Goal: Task Accomplishment & Management: Manage account settings

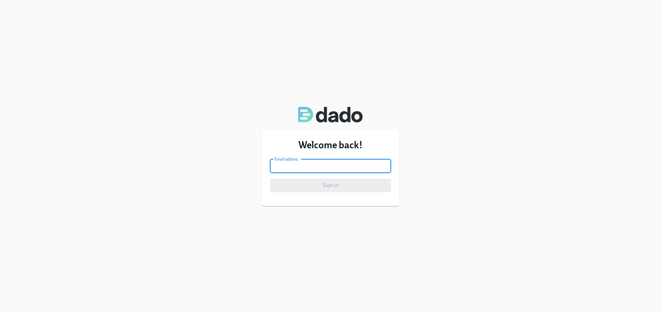
click at [294, 168] on input "email" at bounding box center [330, 166] width 121 height 14
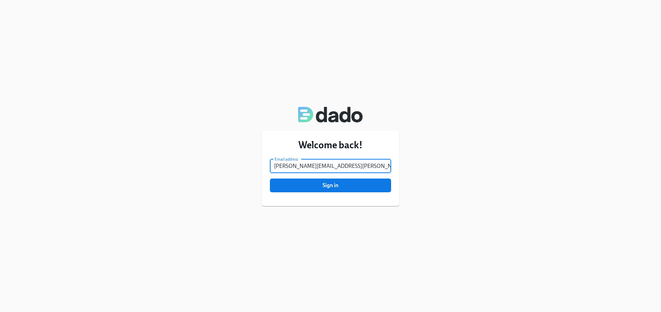
type input "[PERSON_NAME][EMAIL_ADDRESS][PERSON_NAME][DOMAIN_NAME]"
click at [270, 179] on button "Sign in" at bounding box center [330, 186] width 121 height 14
click at [294, 168] on input "[PERSON_NAME][EMAIL_ADDRESS][PERSON_NAME][DOMAIN_NAME]" at bounding box center [330, 166] width 121 height 14
click at [270, 179] on button "Sign in" at bounding box center [330, 186] width 121 height 14
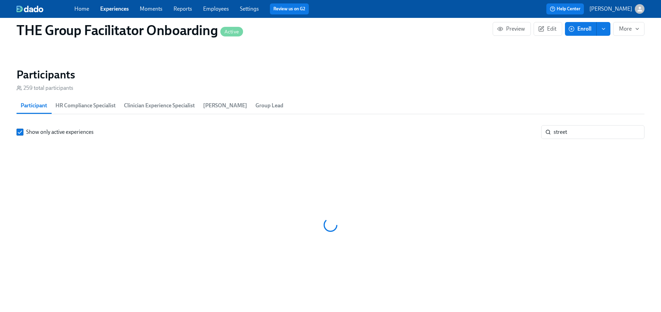
scroll to position [579, 0]
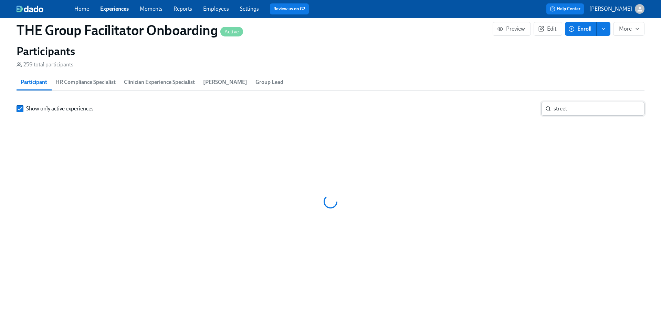
click at [565, 109] on input "street" at bounding box center [598, 109] width 91 height 14
type input "m"
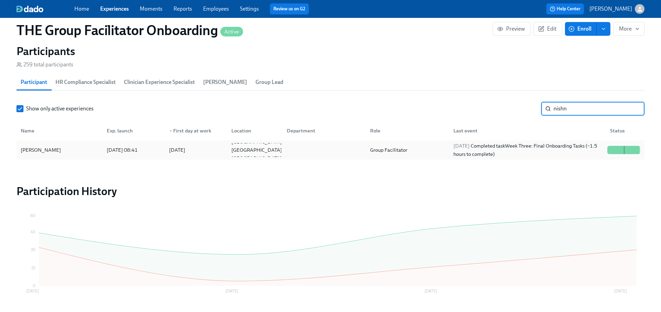
type input "nishn"
click at [561, 142] on div "[PERSON_NAME] [DATE] 08:41 2025/08/18 Norfolk [GEOGRAPHIC_DATA] US Group Facili…" at bounding box center [331, 149] width 628 height 19
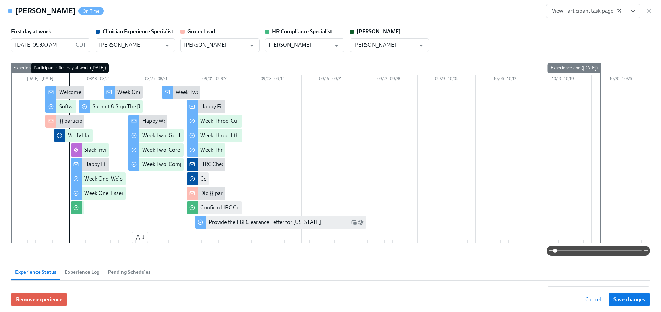
click at [633, 10] on icon "View task page" at bounding box center [632, 11] width 7 height 7
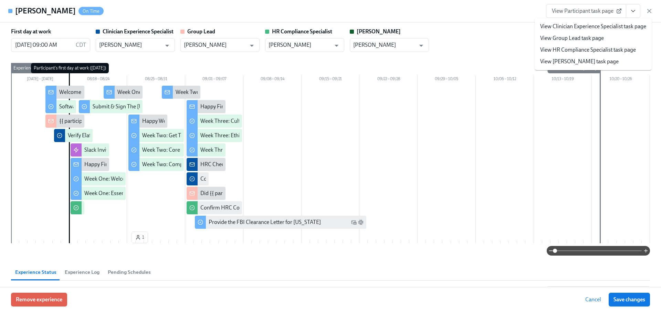
click at [608, 24] on link "View Clinician Experience Specialist task page" at bounding box center [593, 27] width 106 height 8
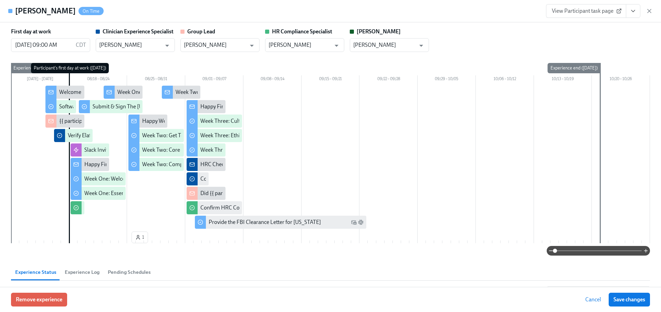
click at [569, 7] on link "View Participant task page" at bounding box center [586, 11] width 80 height 14
click at [633, 10] on icon "View task page" at bounding box center [632, 11] width 7 height 7
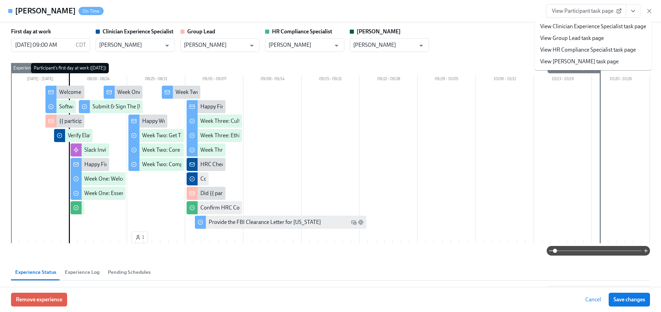
click at [579, 50] on link "View HR Compliance Specialist task page" at bounding box center [588, 50] width 96 height 8
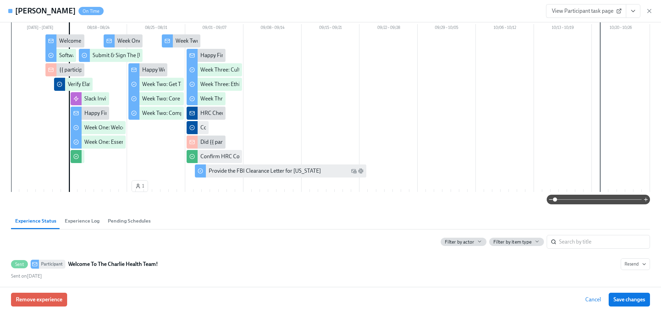
scroll to position [100, 0]
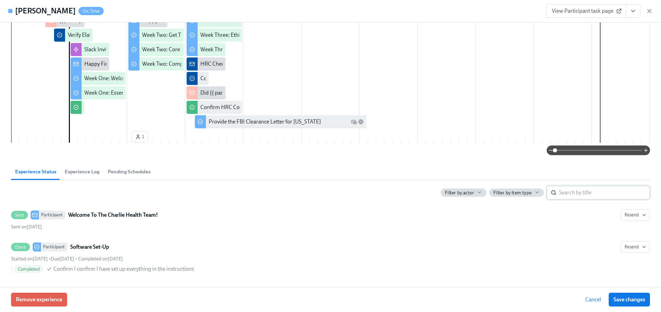
click at [574, 194] on input "search" at bounding box center [604, 193] width 91 height 14
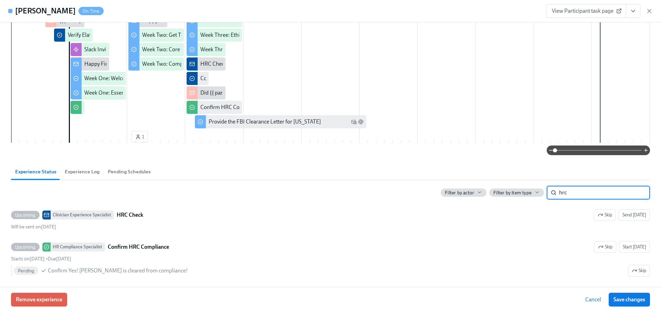
scroll to position [104, 0]
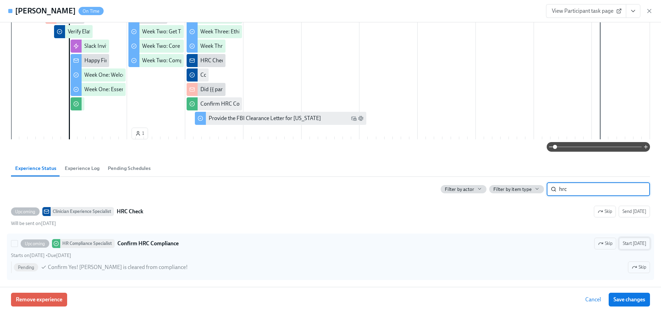
type input "hrc"
click at [638, 243] on span "Start [DATE]" at bounding box center [633, 243] width 23 height 7
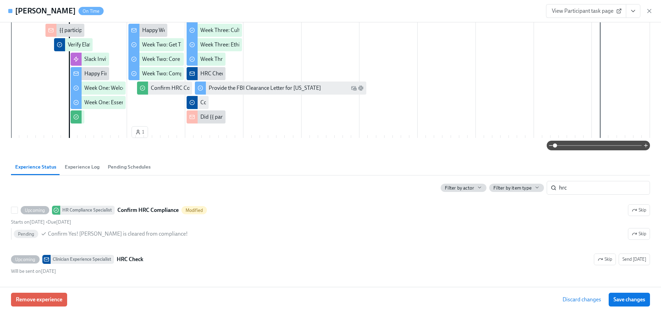
scroll to position [89, 0]
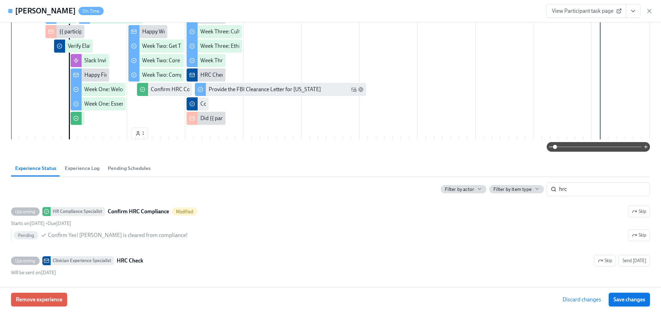
click at [621, 295] on button "Save changes" at bounding box center [628, 300] width 41 height 14
click at [632, 14] on icon "View task page" at bounding box center [632, 11] width 7 height 7
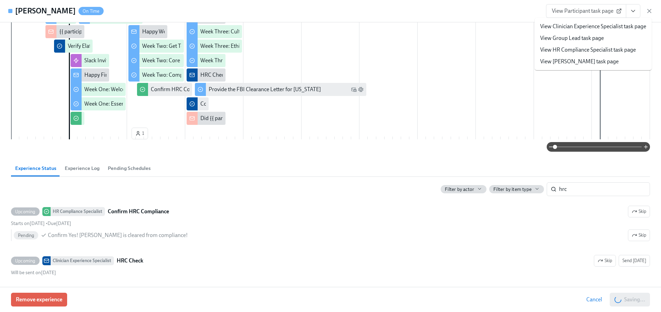
scroll to position [0, 11328]
click at [582, 47] on link "View HR Compliance Specialist task page" at bounding box center [588, 50] width 96 height 8
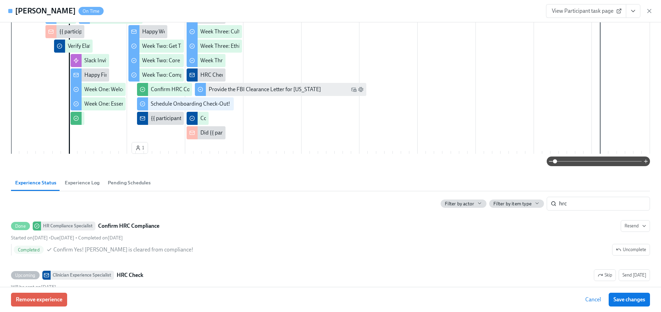
scroll to position [104, 0]
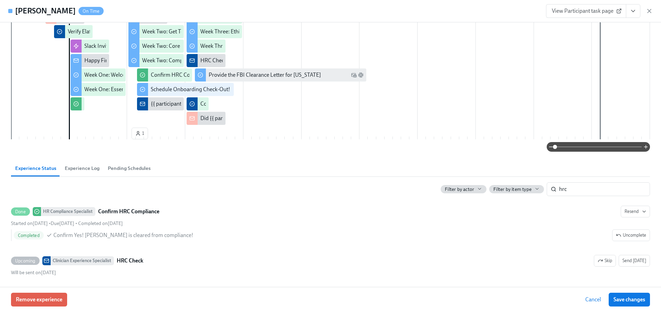
click at [584, 13] on span "View Participant task page" at bounding box center [586, 11] width 68 height 7
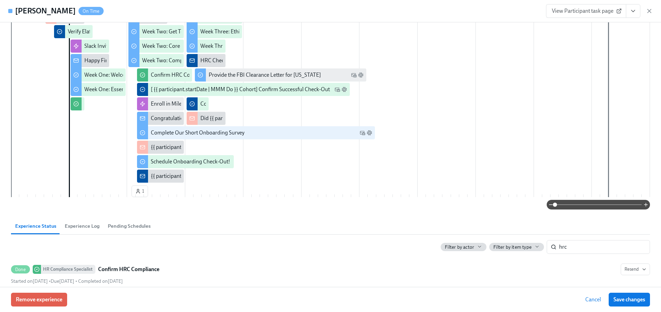
click at [648, 11] on icon "button" at bounding box center [648, 10] width 3 height 3
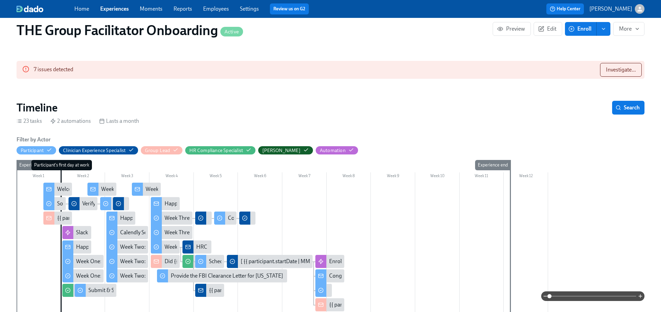
scroll to position [100, 0]
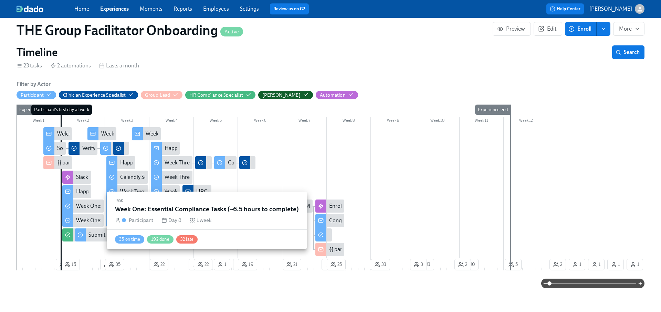
click at [94, 217] on div "Week One: Essential Compliance Tasks (~6.5 hours to complete)" at bounding box center [150, 221] width 149 height 8
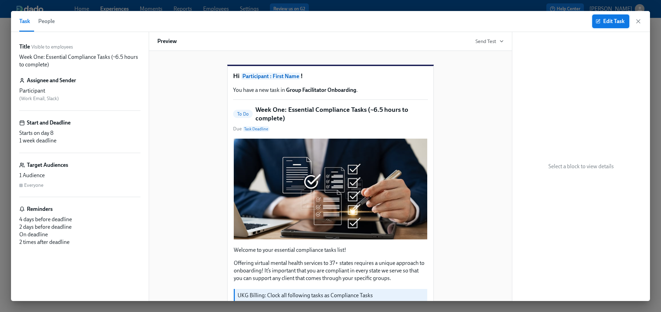
click at [601, 23] on span "Edit Task" at bounding box center [611, 21] width 28 height 7
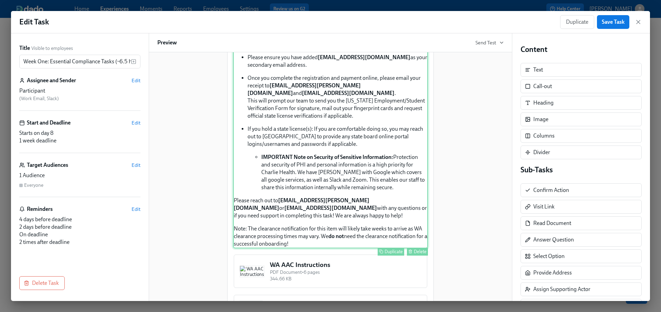
scroll to position [479, 0]
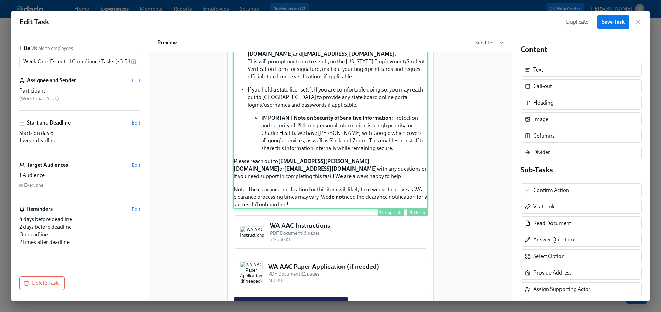
click at [316, 209] on div "Approx completion time: 20mins Below are the step by step instructions on how t…" at bounding box center [330, 34] width 195 height 352
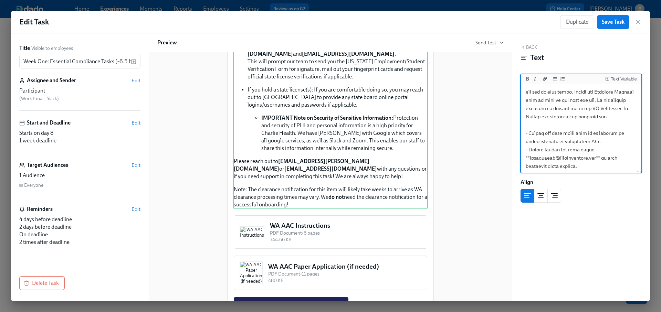
scroll to position [457, 0]
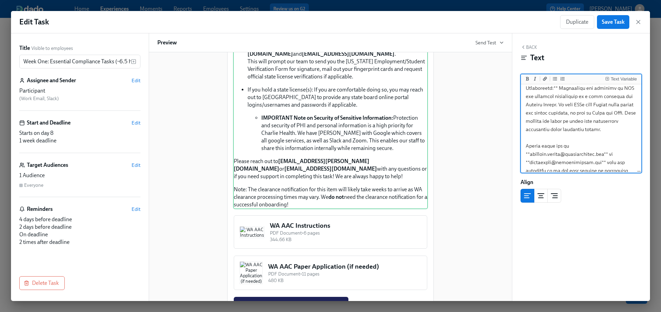
scroll to position [465, 0]
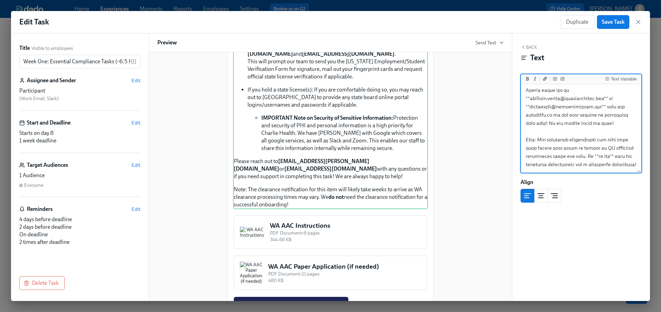
paste textarea ":arrow_right:"
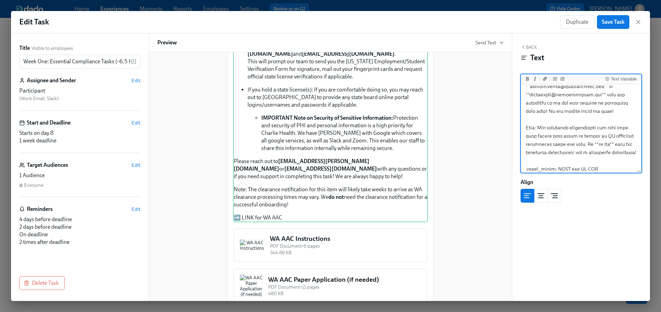
scroll to position [473, 0]
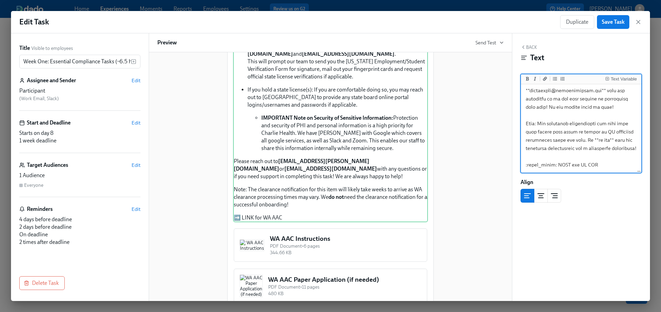
drag, startPoint x: 555, startPoint y: 170, endPoint x: 603, endPoint y: 170, distance: 47.8
click at [545, 80] on icon "Add a link" at bounding box center [545, 79] width 4 height 4
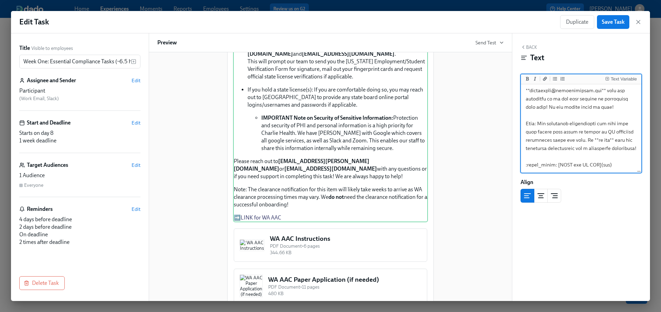
paste textarea ":arrow_right:"
drag, startPoint x: 595, startPoint y: 165, endPoint x: 558, endPoint y: 164, distance: 37.2
click at [525, 77] on icon "Add bold text" at bounding box center [527, 79] width 4 height 4
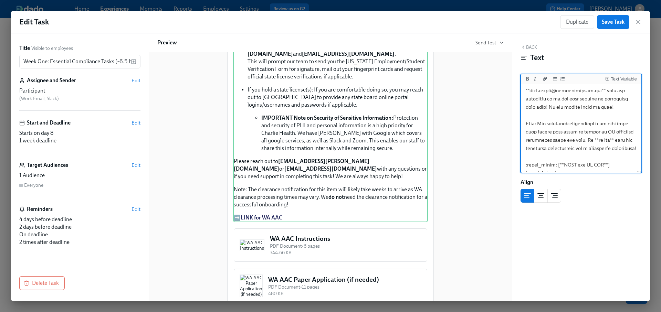
type textarea "***Loremi dolorsitam cons: 73adip*** Elits doe tem inci ut labo etdoloremagn al…"
click at [613, 22] on span "Save Task" at bounding box center [612, 22] width 23 height 7
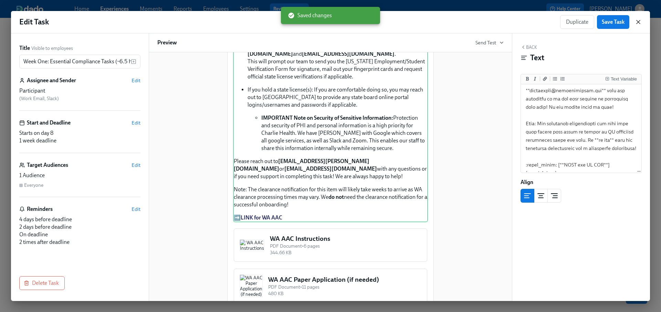
click at [637, 20] on icon "button" at bounding box center [638, 22] width 7 height 7
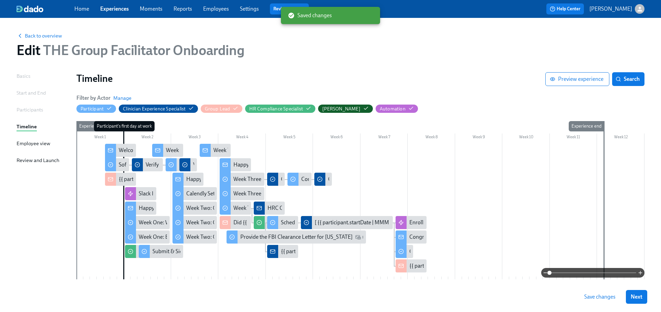
click at [584, 299] on span "Save changes" at bounding box center [599, 297] width 31 height 7
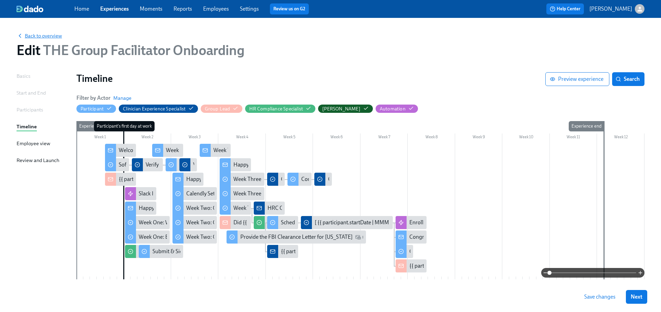
click at [48, 34] on span "Back to overview" at bounding box center [39, 35] width 45 height 7
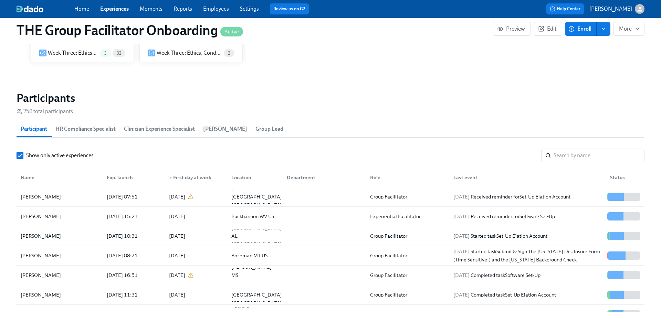
scroll to position [553, 0]
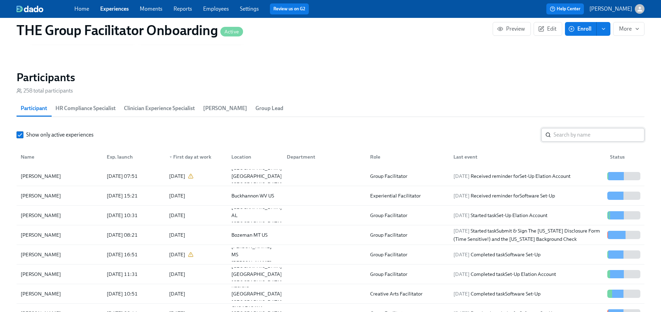
click at [593, 134] on input "search" at bounding box center [598, 135] width 91 height 14
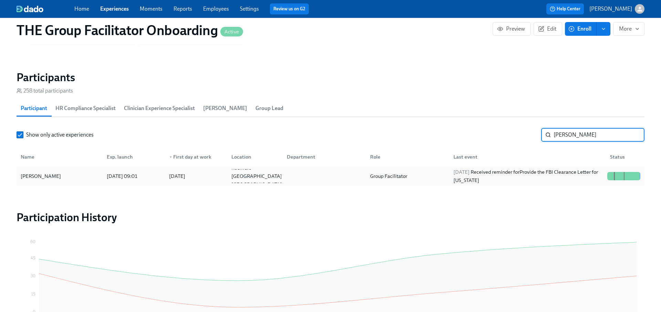
type input "[PERSON_NAME]"
click at [573, 173] on div "[DATE] Received reminder for Provide the FBI Clearance Letter for [US_STATE]" at bounding box center [527, 176] width 154 height 17
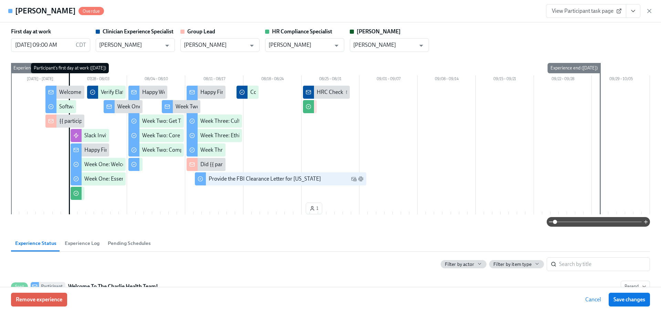
scroll to position [108, 0]
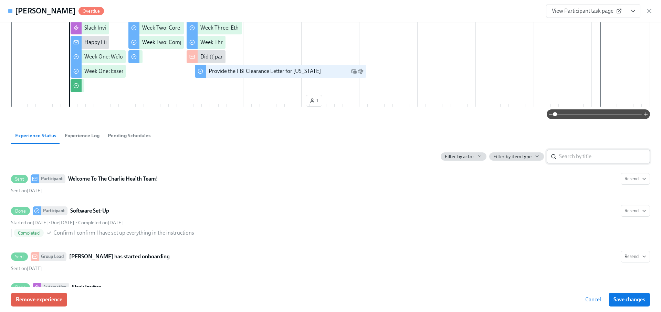
click at [585, 161] on input "search" at bounding box center [604, 157] width 91 height 14
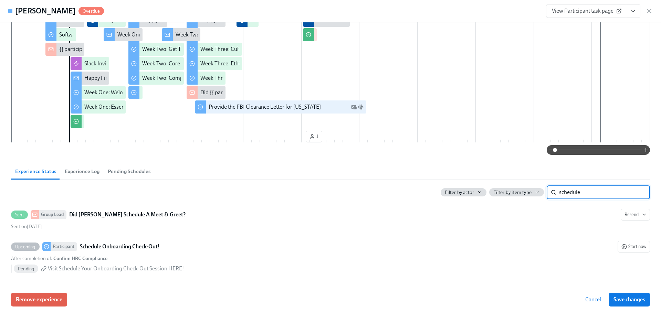
type input "schedule"
click at [636, 7] on button "View task page" at bounding box center [633, 11] width 14 height 14
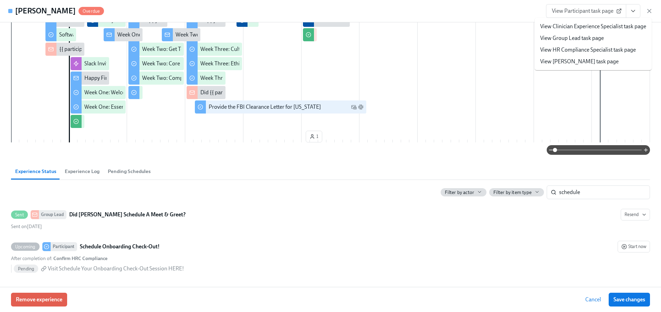
click at [598, 48] on link "View HR Compliance Specialist task page" at bounding box center [588, 50] width 96 height 8
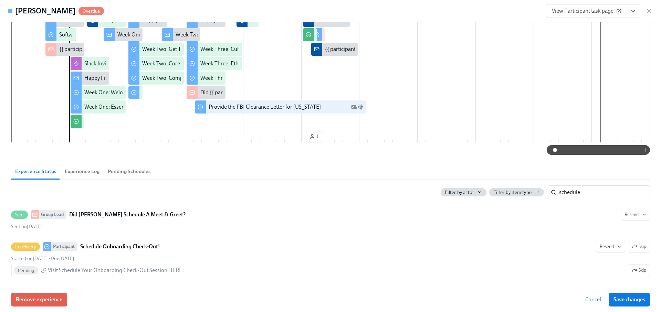
scroll to position [0, 11328]
click at [648, 13] on icon "button" at bounding box center [649, 11] width 7 height 7
